Goal: Task Accomplishment & Management: Use online tool/utility

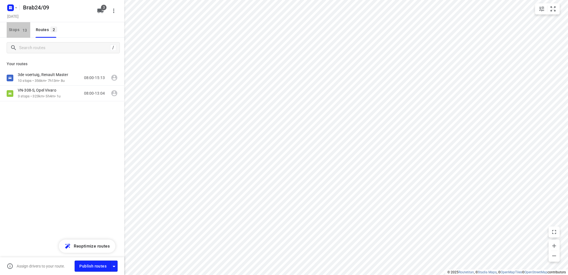
click at [14, 30] on span "Stops 13" at bounding box center [19, 29] width 21 height 7
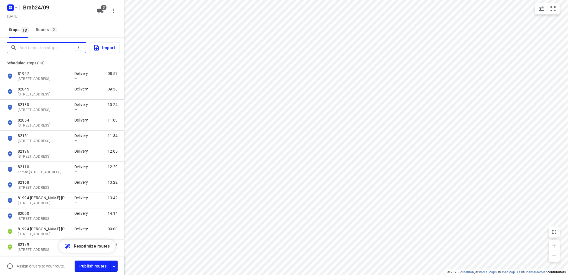
click at [42, 47] on input "Add or search stops" at bounding box center [46, 48] width 55 height 9
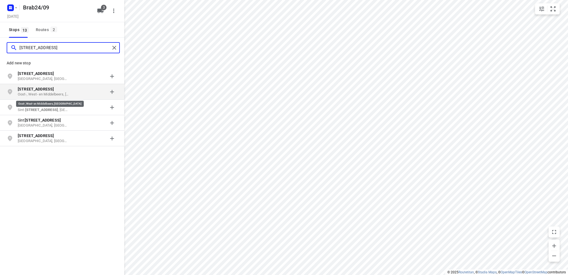
type input "[STREET_ADDRESS]"
click at [48, 93] on p "Oost-, West- en Middelbeers, [GEOGRAPHIC_DATA]" at bounding box center [43, 94] width 51 height 5
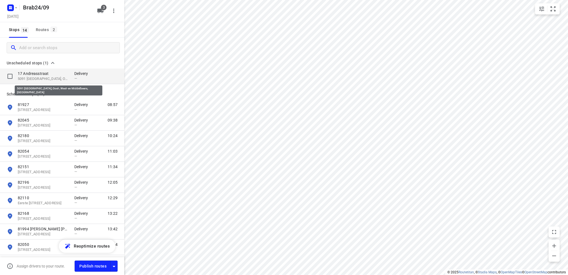
click at [43, 77] on p "5091 [GEOGRAPHIC_DATA], Oost-, West- en Middelbeers, [GEOGRAPHIC_DATA]" at bounding box center [43, 78] width 51 height 5
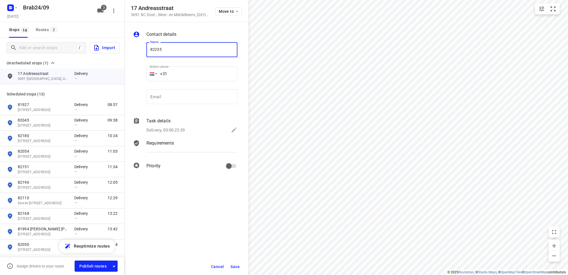
type input "82235"
click at [233, 129] on icon at bounding box center [234, 130] width 7 height 7
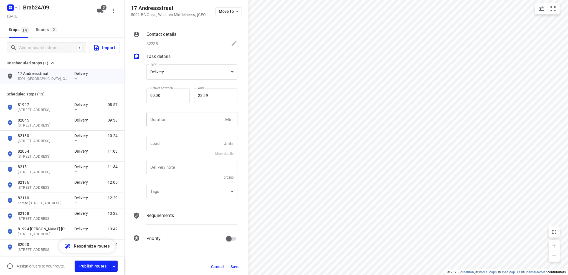
click at [176, 122] on input "number" at bounding box center [185, 119] width 77 height 15
type input "10"
click at [237, 265] on span "Save" at bounding box center [235, 266] width 9 height 4
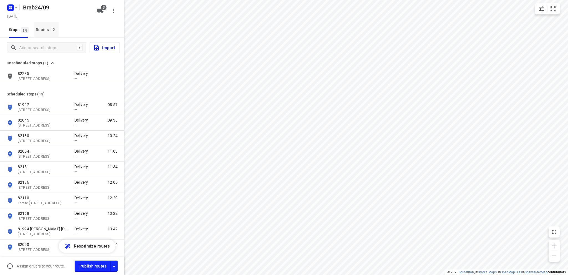
click at [40, 28] on div "Routes 2" at bounding box center [47, 29] width 23 height 7
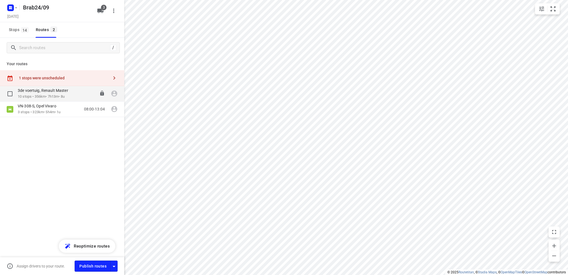
click at [48, 93] on div "3de voertuig, Renault Master" at bounding box center [46, 91] width 56 height 6
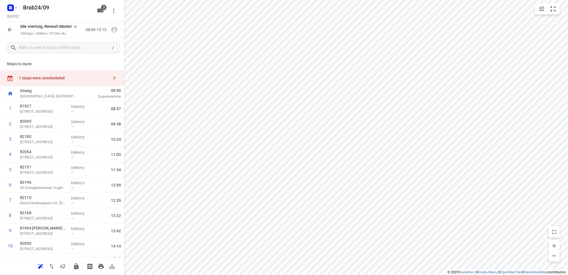
click at [44, 75] on div "1 stops were unscheduled" at bounding box center [62, 78] width 124 height 16
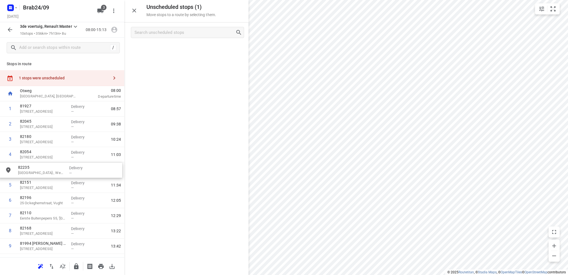
drag, startPoint x: 169, startPoint y: 52, endPoint x: 41, endPoint y: 172, distance: 175.5
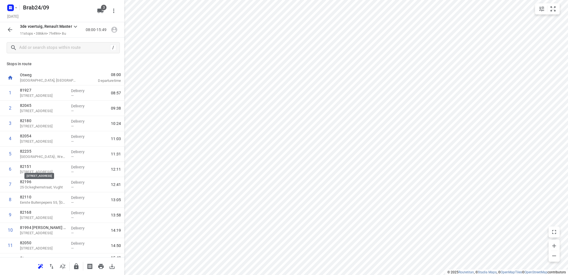
scroll to position [11, 0]
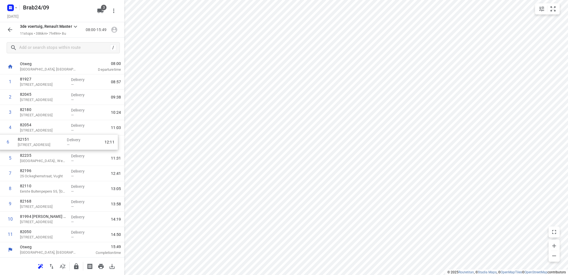
drag, startPoint x: 48, startPoint y: 162, endPoint x: 46, endPoint y: 145, distance: 17.9
click at [46, 145] on div "1 81927 [STREET_ADDRESS] Delivery — 08:57 2 [GEOGRAPHIC_DATA][STREET_ADDRESS] —…" at bounding box center [62, 158] width 124 height 168
drag, startPoint x: 46, startPoint y: 145, endPoint x: 46, endPoint y: 161, distance: 16.7
click at [46, 161] on div "1 81927 [STREET_ADDRESS] Delivery — 08:57 2 [GEOGRAPHIC_DATA][STREET_ADDRESS] —…" at bounding box center [62, 158] width 124 height 168
